Goal: Information Seeking & Learning: Check status

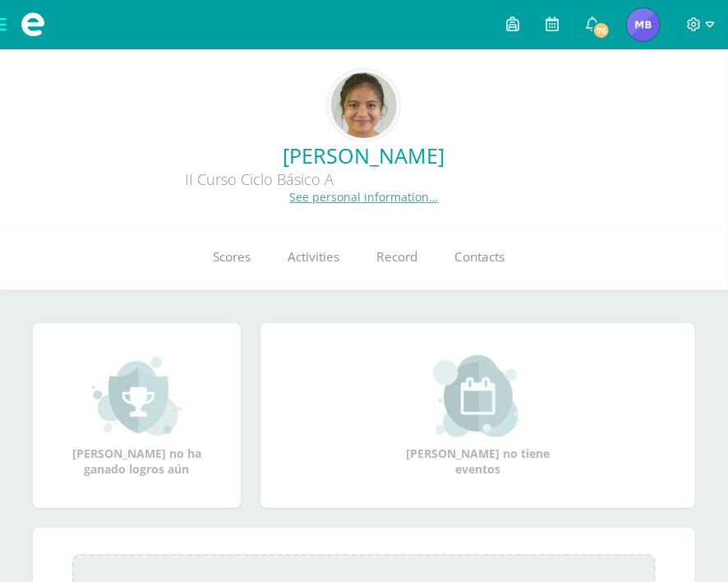
click at [180, 239] on div "0 Camila Peña 2025041 Scores Activities Record Contacts" at bounding box center [364, 257] width 728 height 66
click at [250, 275] on link "Scores" at bounding box center [232, 257] width 75 height 66
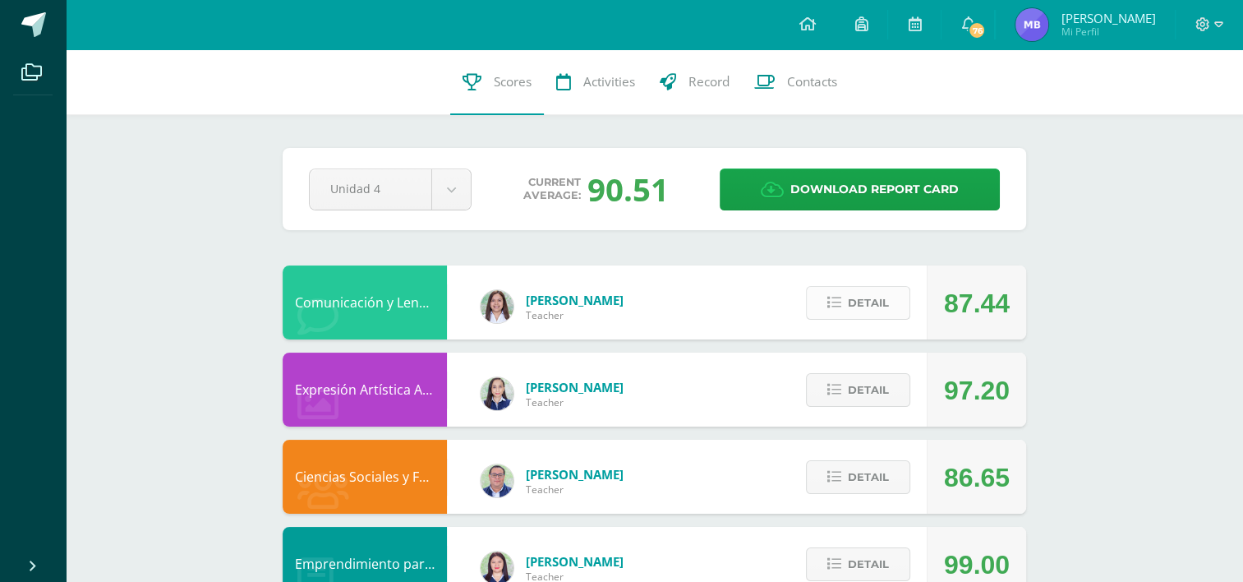
click at [727, 300] on button "Detail" at bounding box center [858, 303] width 104 height 34
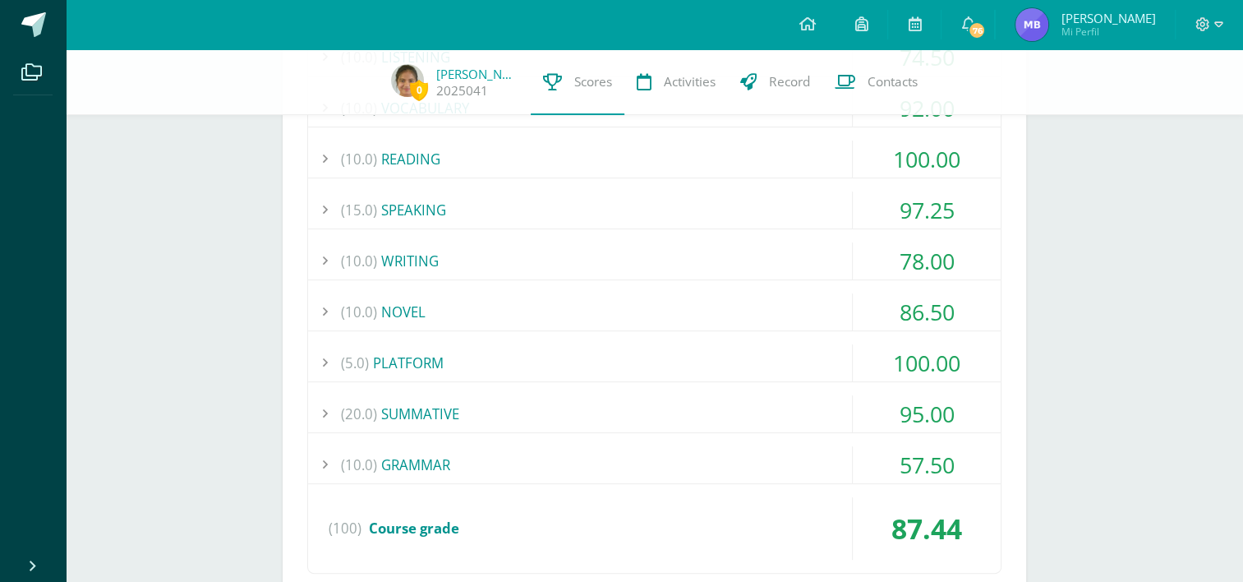
scroll to position [390, 0]
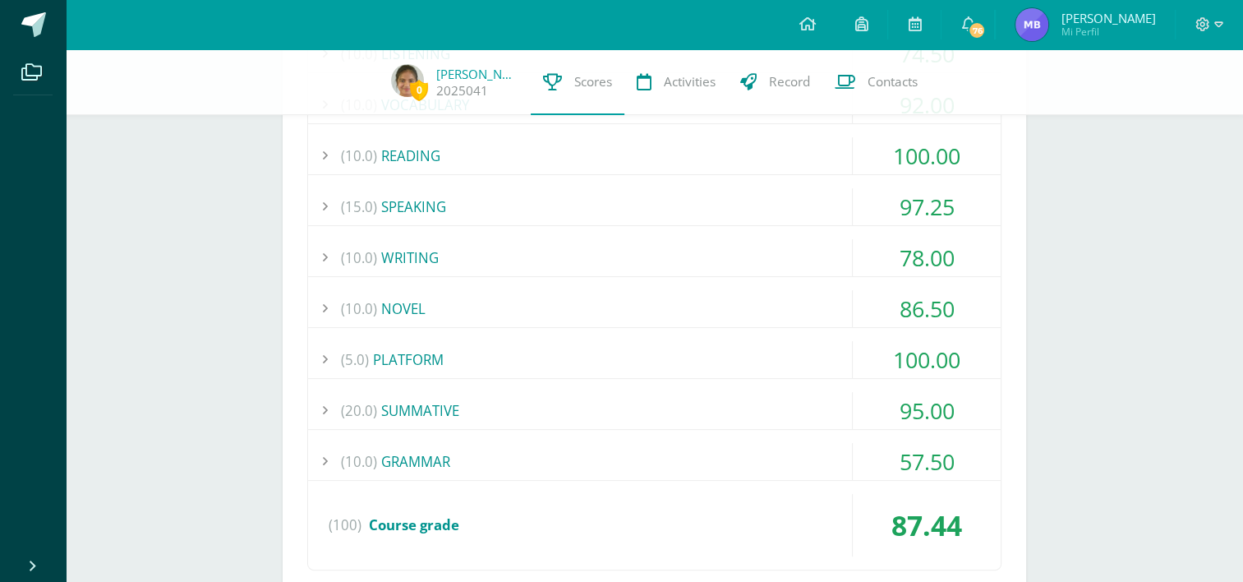
click at [727, 466] on div "57.50" at bounding box center [927, 461] width 148 height 37
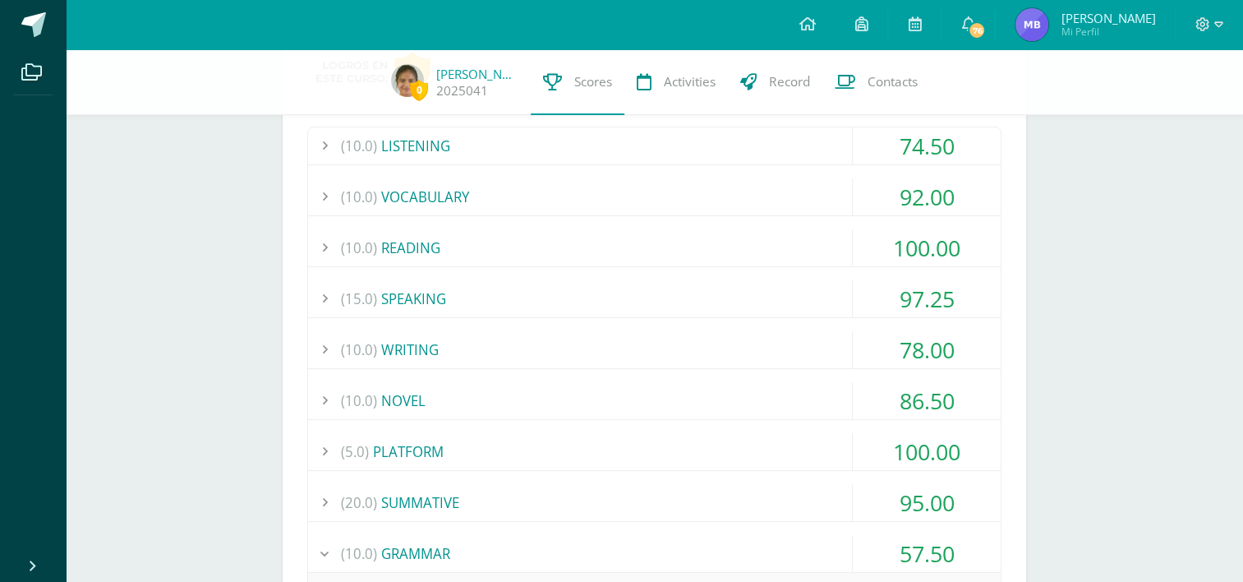
scroll to position [292, 0]
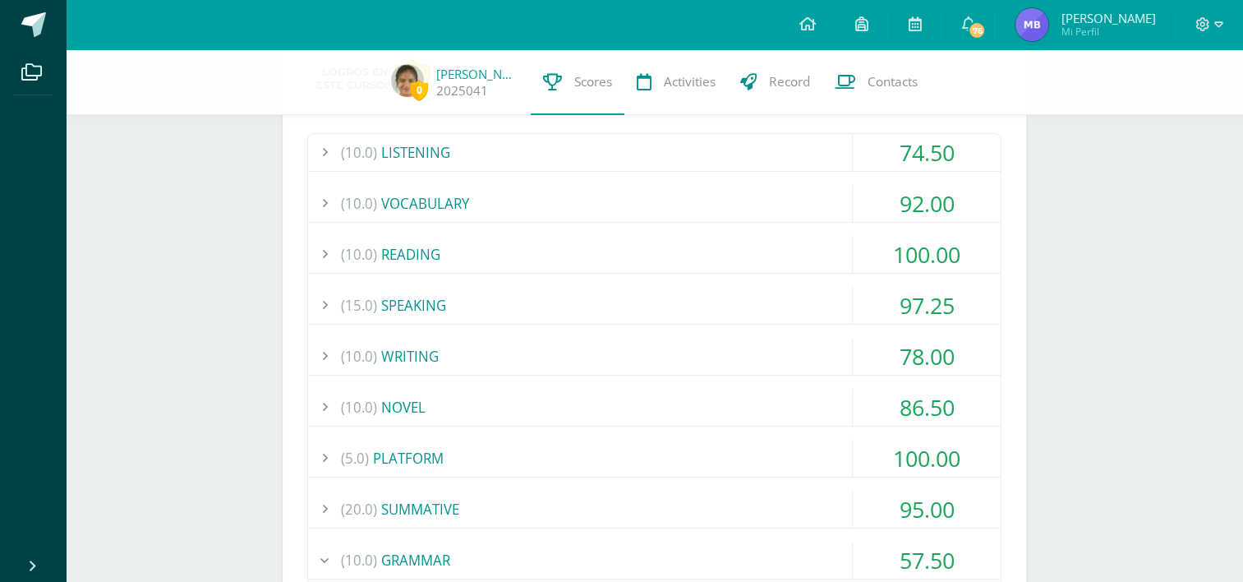
click at [727, 363] on div "78.00" at bounding box center [927, 356] width 148 height 37
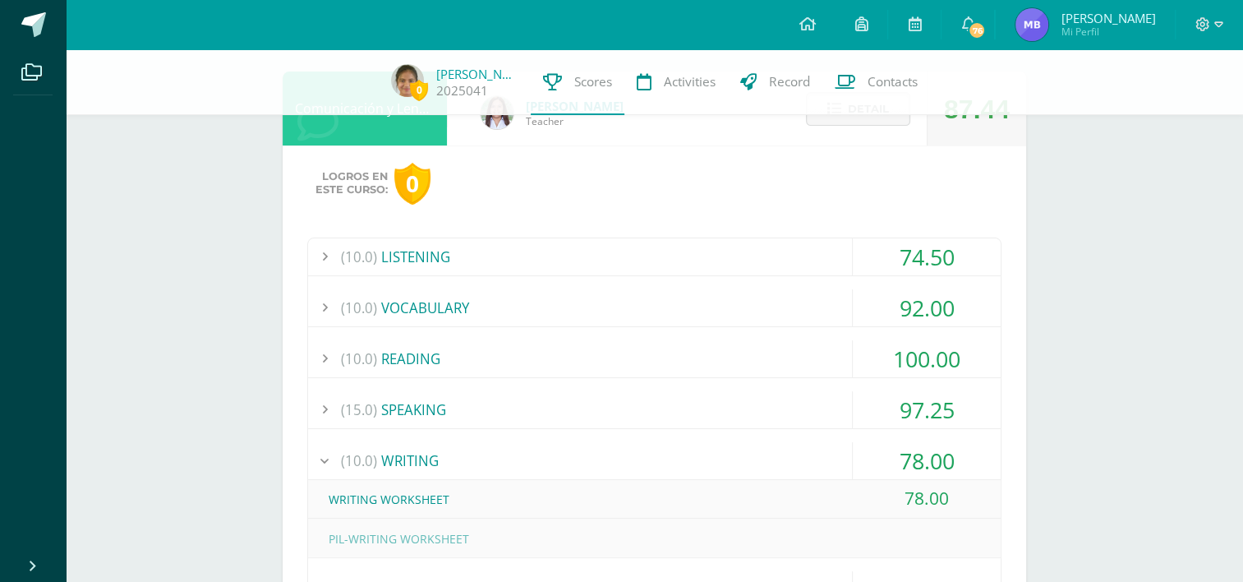
scroll to position [187, 0]
click at [727, 263] on div "74.50" at bounding box center [927, 256] width 148 height 37
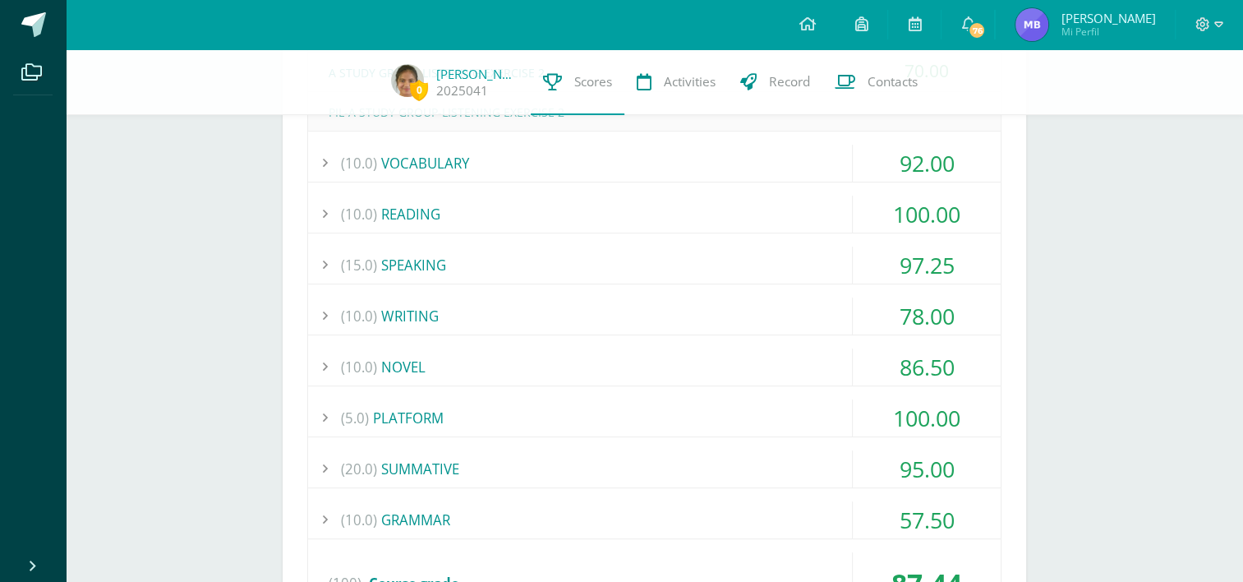
scroll to position [486, 0]
click at [727, 473] on div "95.00" at bounding box center [927, 471] width 148 height 37
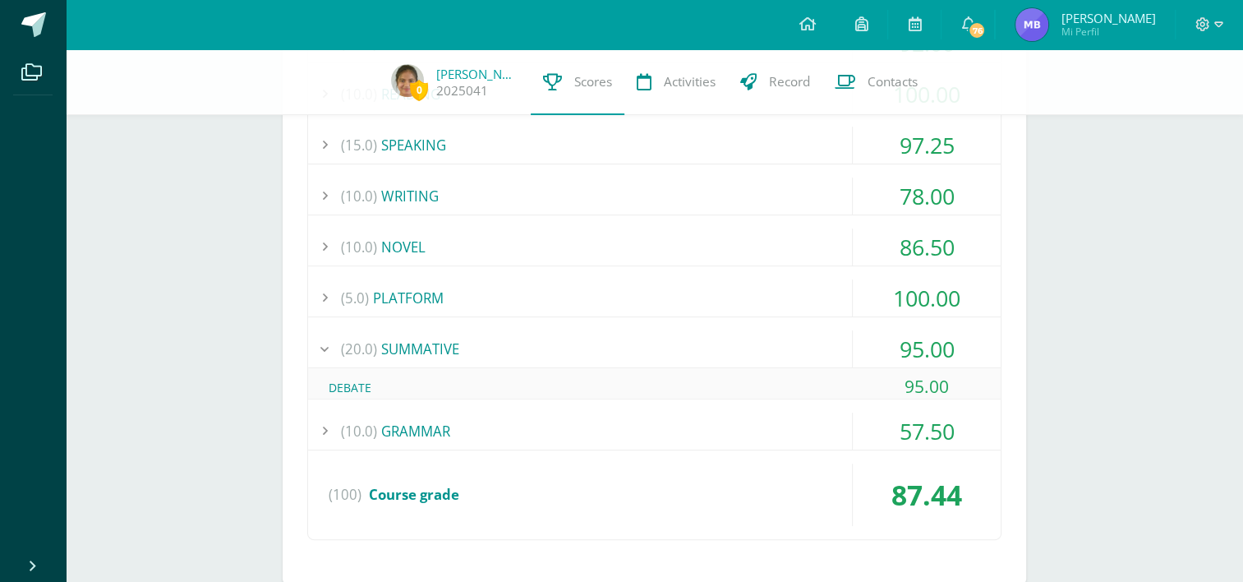
scroll to position [482, 0]
